Goal: Task Accomplishment & Management: Manage account settings

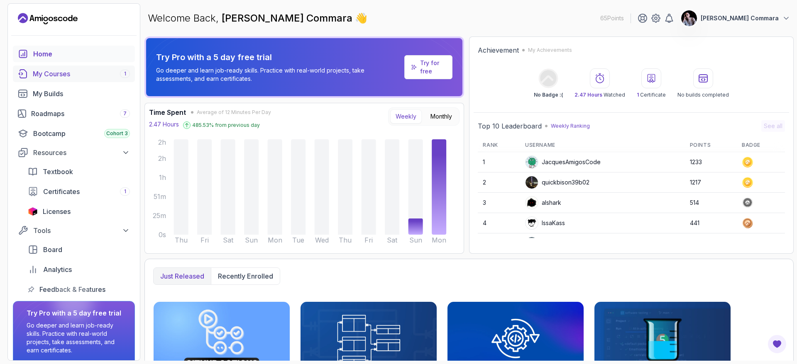
click at [82, 72] on div "My Courses 1" at bounding box center [81, 74] width 97 height 10
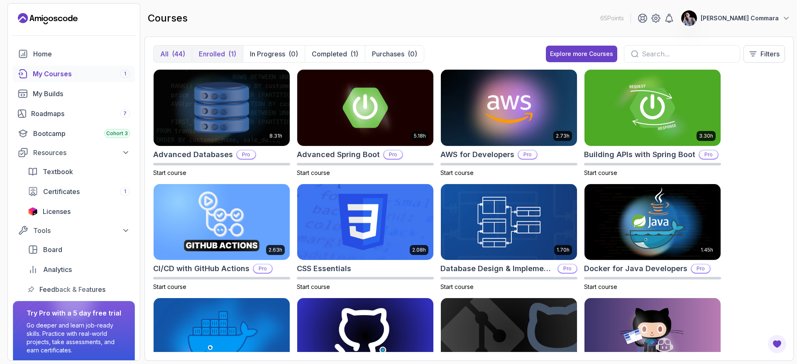
click at [220, 53] on p "Enrolled" at bounding box center [212, 54] width 26 height 10
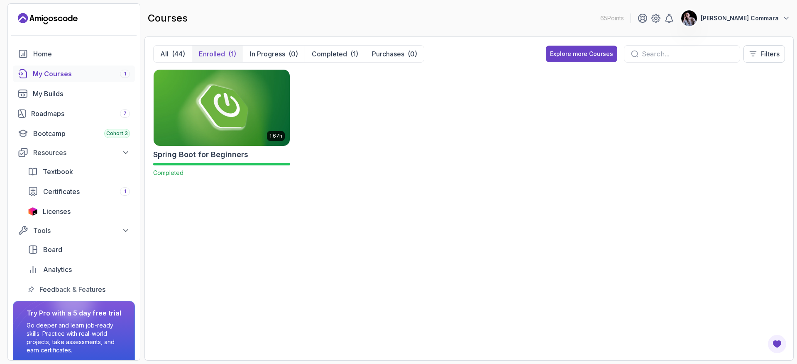
click at [251, 121] on img at bounding box center [221, 108] width 143 height 80
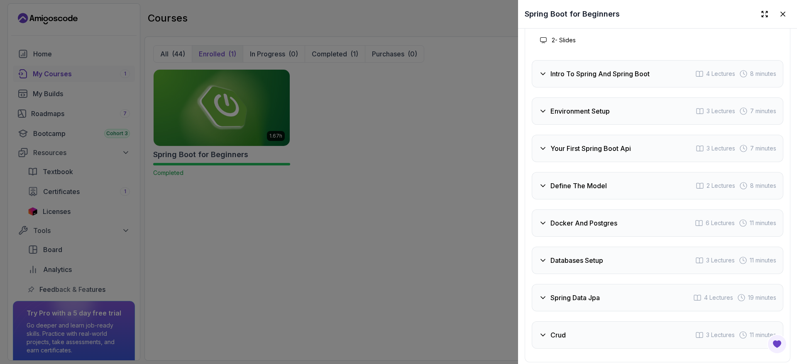
scroll to position [1545, 0]
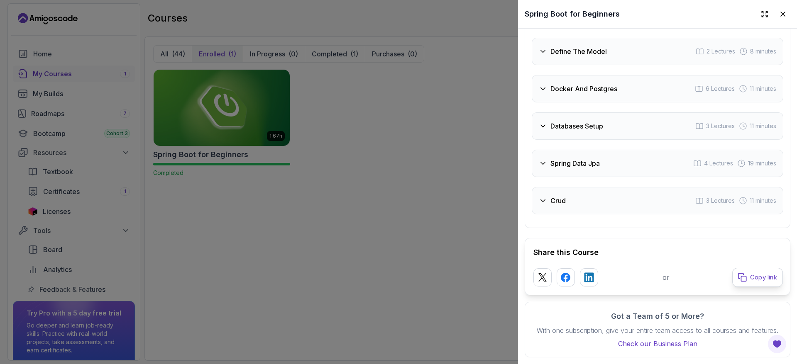
click at [742, 269] on button "Copy link" at bounding box center [757, 277] width 51 height 19
click at [473, 107] on div at bounding box center [398, 182] width 797 height 364
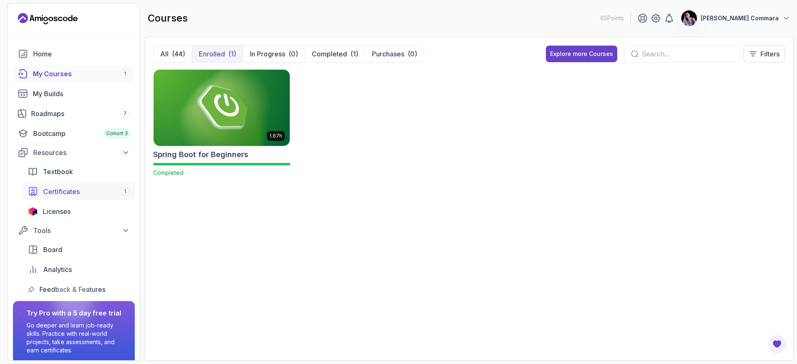
click at [88, 193] on div "Certificates 1" at bounding box center [86, 192] width 87 height 10
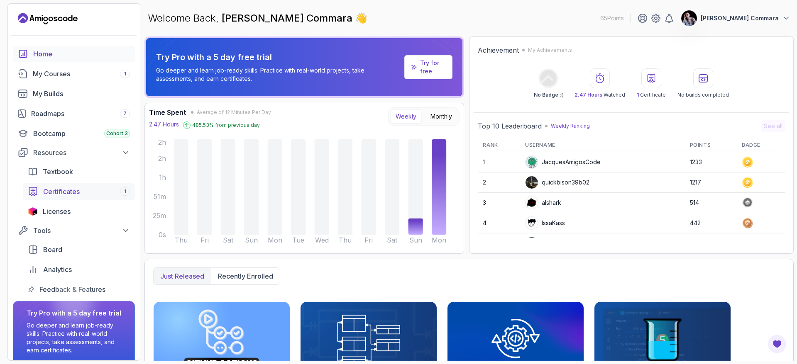
click at [73, 190] on span "Certificates" at bounding box center [61, 192] width 37 height 10
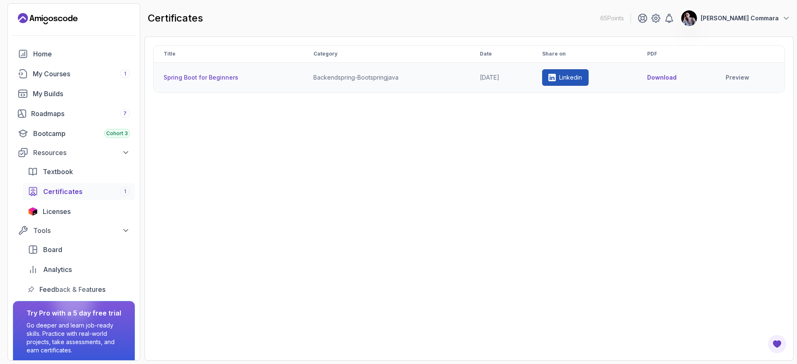
click at [571, 81] on p "Linkedin" at bounding box center [570, 77] width 23 height 8
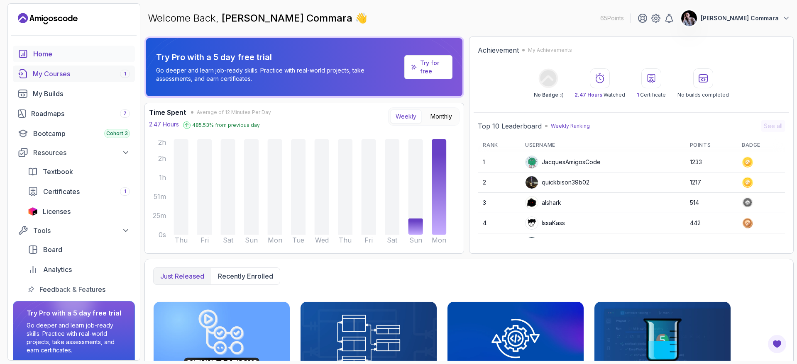
click at [85, 75] on div "My Courses 1" at bounding box center [81, 74] width 97 height 10
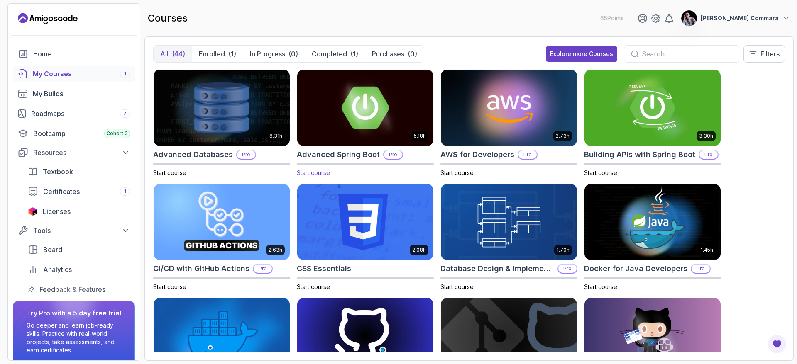
click at [369, 101] on img at bounding box center [365, 108] width 143 height 80
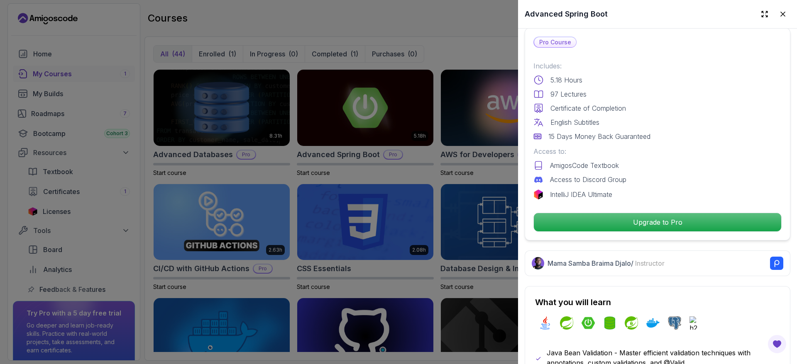
scroll to position [197, 0]
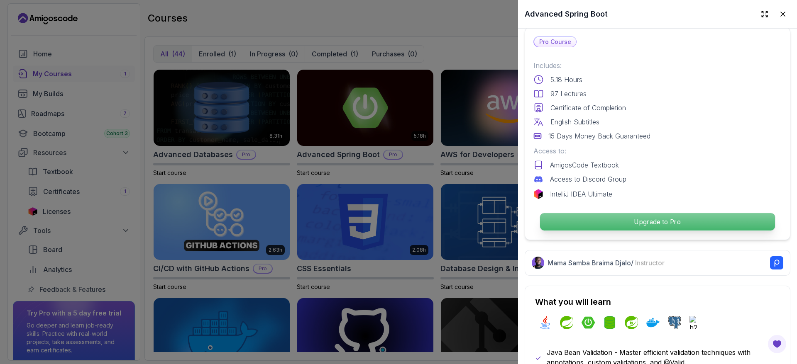
click at [631, 219] on p "Upgrade to Pro" at bounding box center [657, 221] width 235 height 17
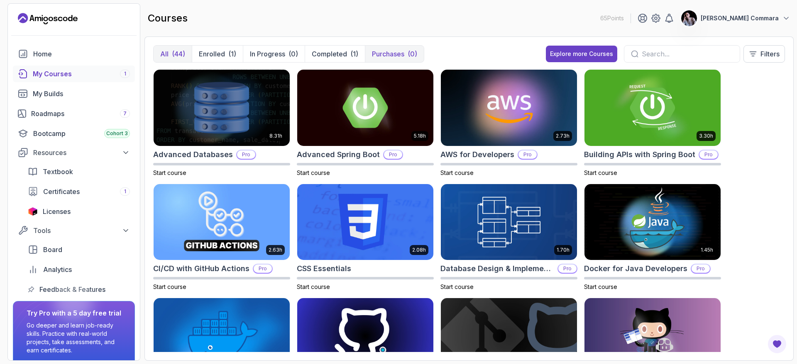
click at [397, 54] on p "Purchases" at bounding box center [388, 54] width 32 height 10
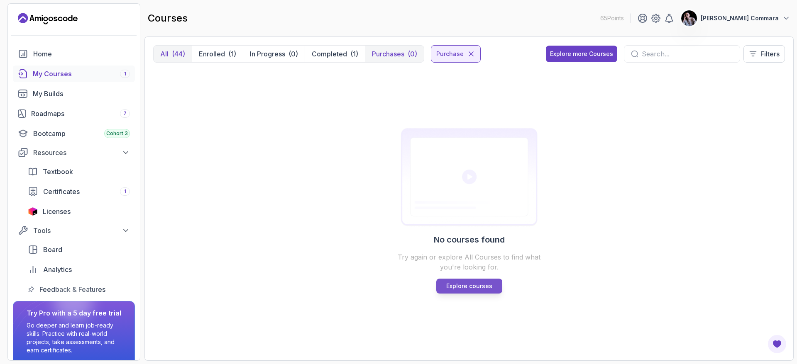
click at [484, 287] on p "Explore courses" at bounding box center [469, 286] width 46 height 8
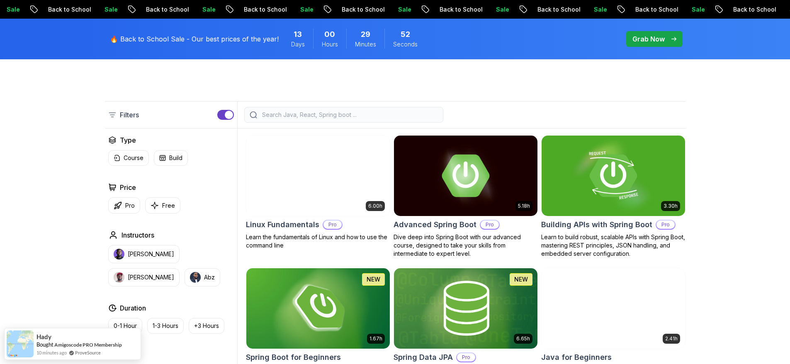
scroll to position [190, 0]
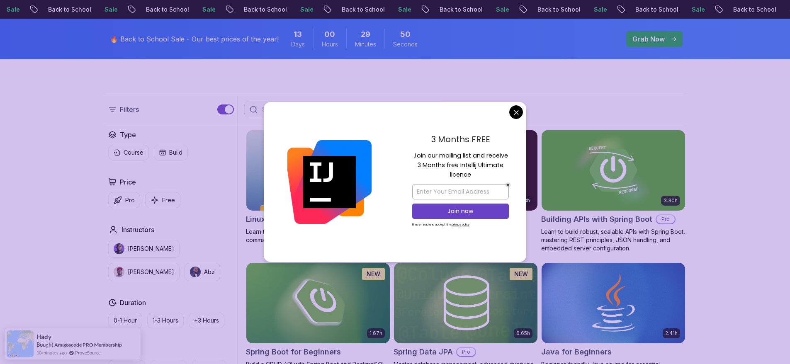
click at [509, 115] on div "3 Months FREE Join our mailing list and receive 3 Months free Intellij Ultimate…" at bounding box center [461, 182] width 132 height 160
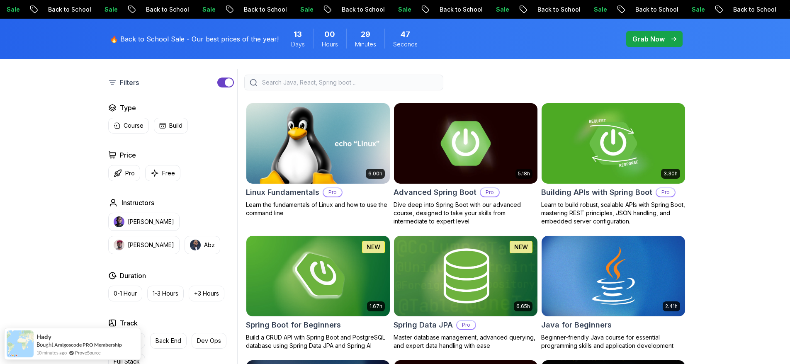
scroll to position [228, 0]
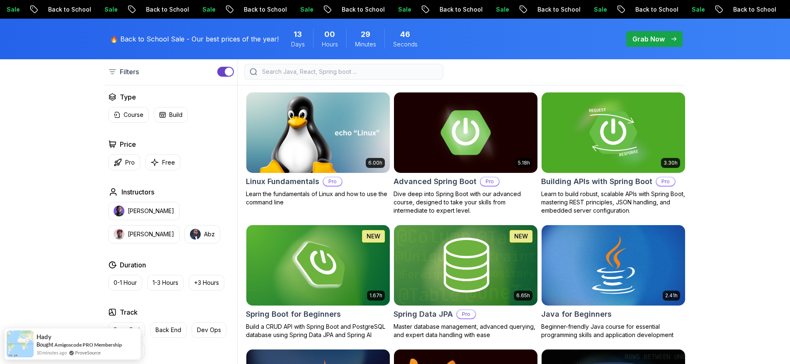
click at [465, 131] on img at bounding box center [465, 132] width 151 height 84
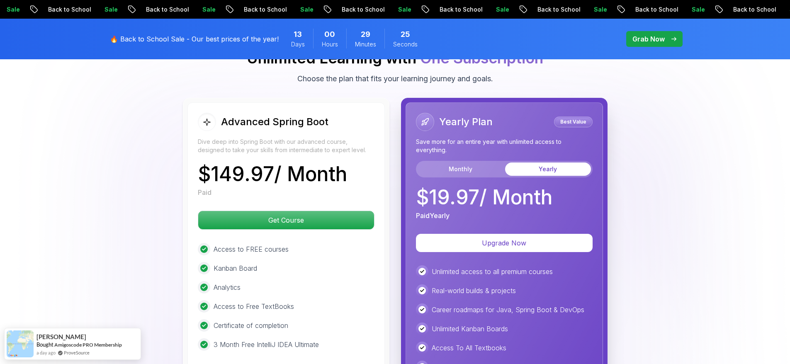
scroll to position [1878, 0]
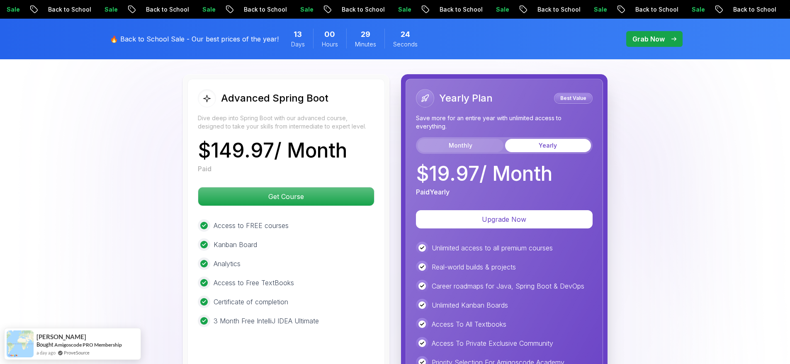
click at [455, 139] on button "Monthly" at bounding box center [461, 145] width 86 height 13
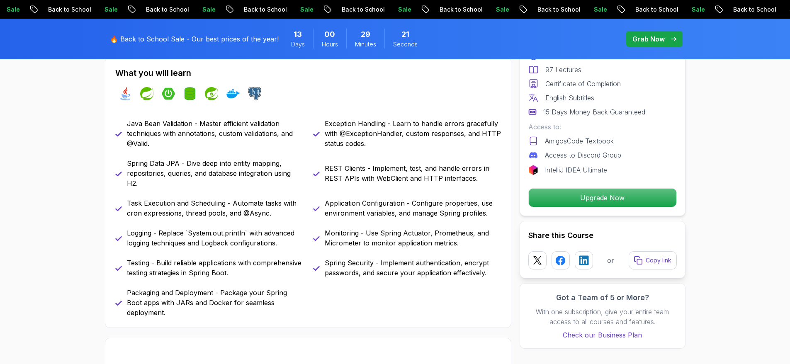
scroll to position [0, 0]
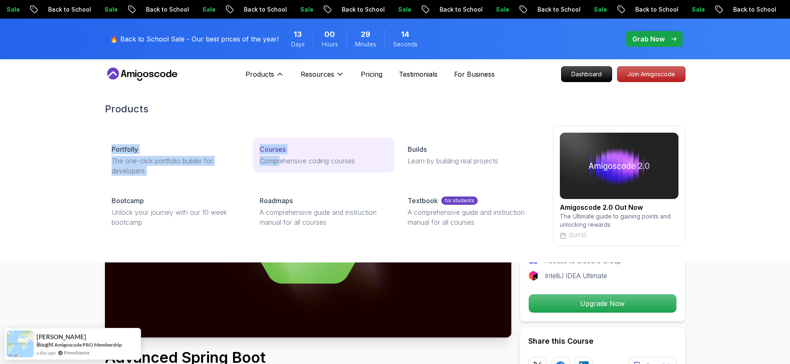
drag, startPoint x: 279, startPoint y: 154, endPoint x: 283, endPoint y: 160, distance: 6.8
click at [282, 161] on div "Products Portfolly The one-click portfolio builder for developers Courses Compr…" at bounding box center [395, 174] width 581 height 177
click at [282, 151] on p "Courses" at bounding box center [273, 149] width 26 height 10
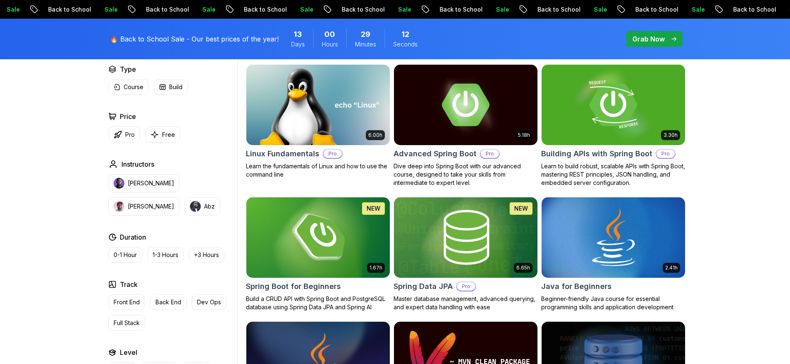
scroll to position [298, 0]
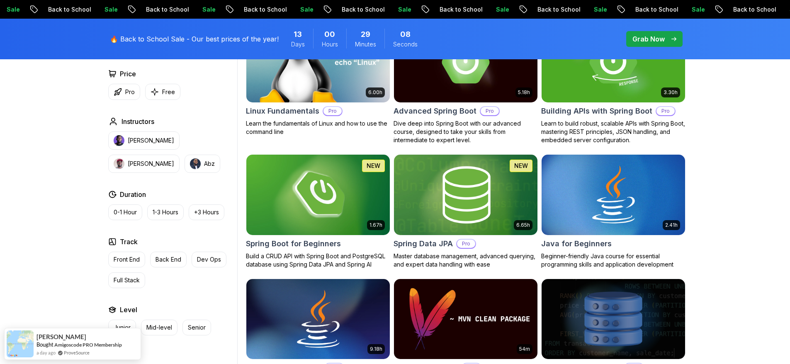
click at [457, 192] on img at bounding box center [465, 195] width 151 height 84
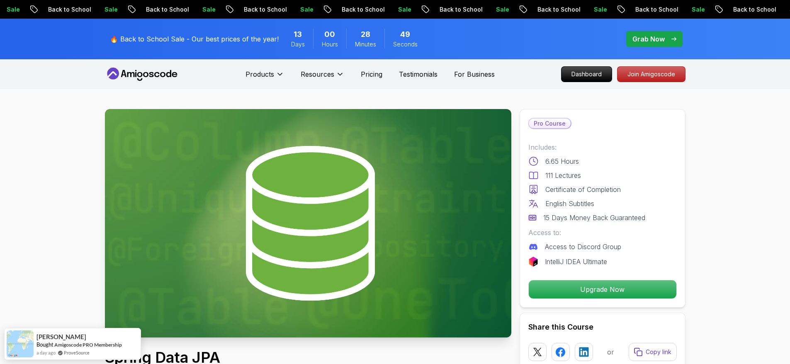
click at [141, 75] on icon at bounding box center [142, 74] width 75 height 13
